Goal: Task Accomplishment & Management: Manage account settings

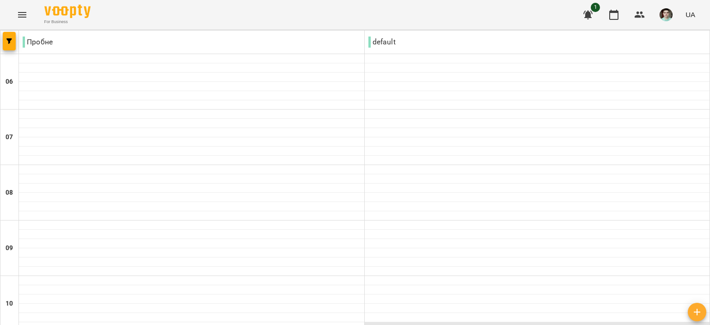
scroll to position [323, 0]
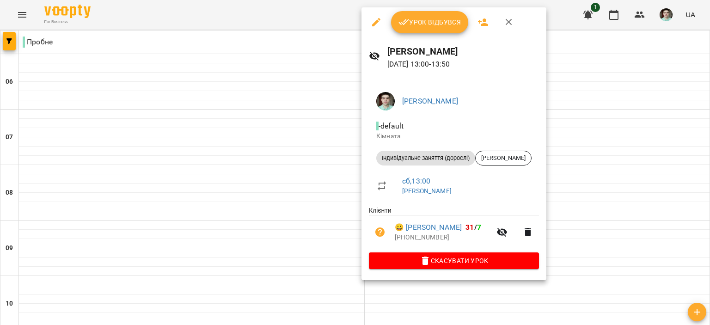
click at [431, 24] on span "Урок відбувся" at bounding box center [429, 22] width 63 height 11
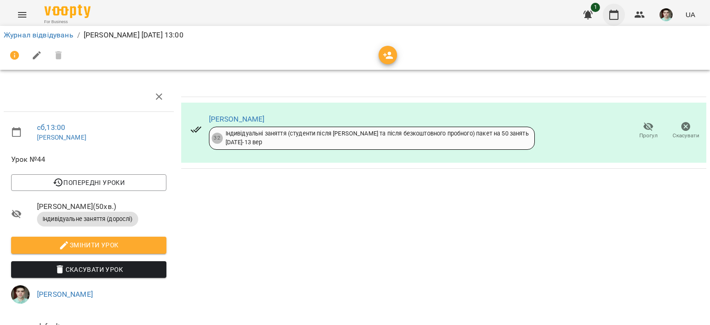
click at [611, 11] on icon "button" at bounding box center [613, 15] width 9 height 10
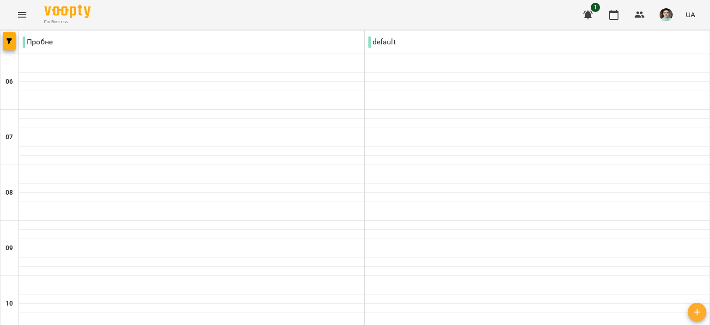
scroll to position [323, 0]
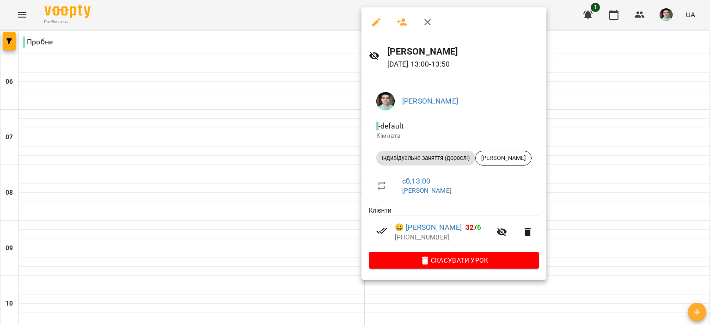
click at [425, 23] on icon "button" at bounding box center [427, 22] width 11 height 11
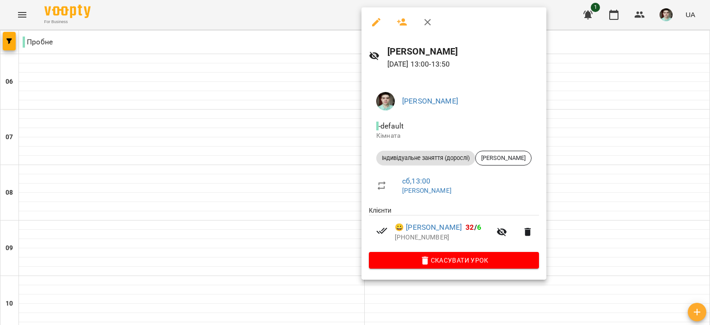
click at [435, 20] on button "button" at bounding box center [427, 22] width 22 height 22
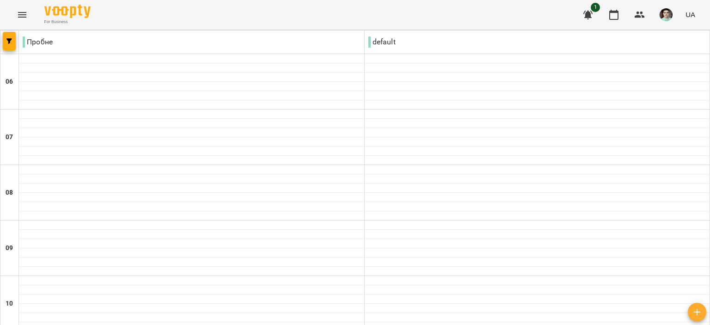
scroll to position [277, 0]
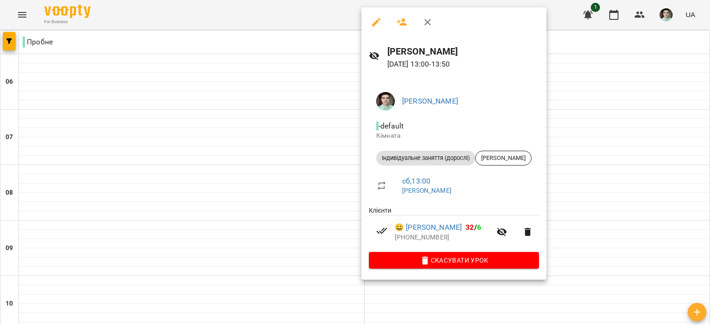
click at [427, 21] on icon "button" at bounding box center [427, 22] width 11 height 11
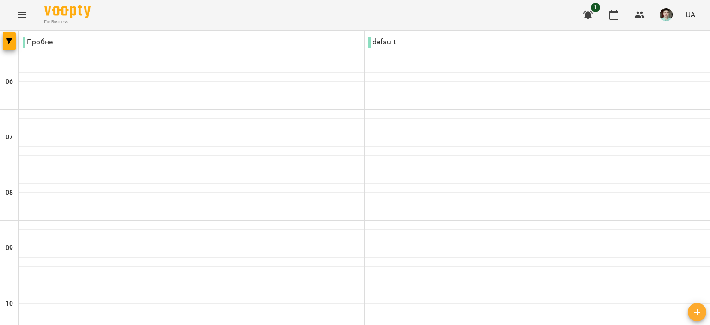
scroll to position [323, 0]
